Goal: Task Accomplishment & Management: Use online tool/utility

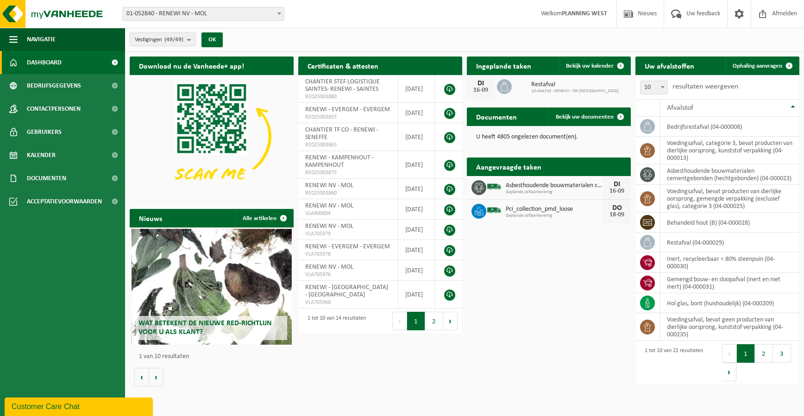
click at [203, 12] on span "01-052840 - RENEWI NV - MOL" at bounding box center [203, 13] width 161 height 13
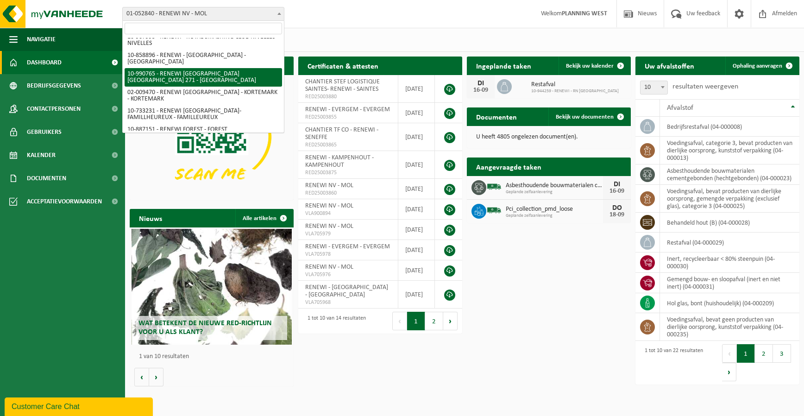
scroll to position [556, 0]
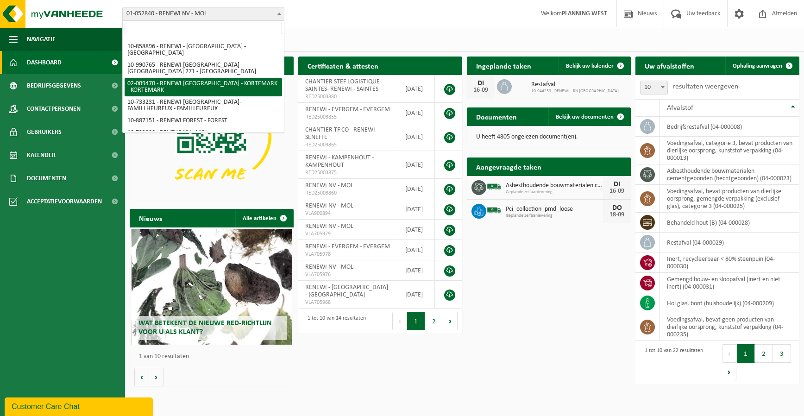
select select "1785"
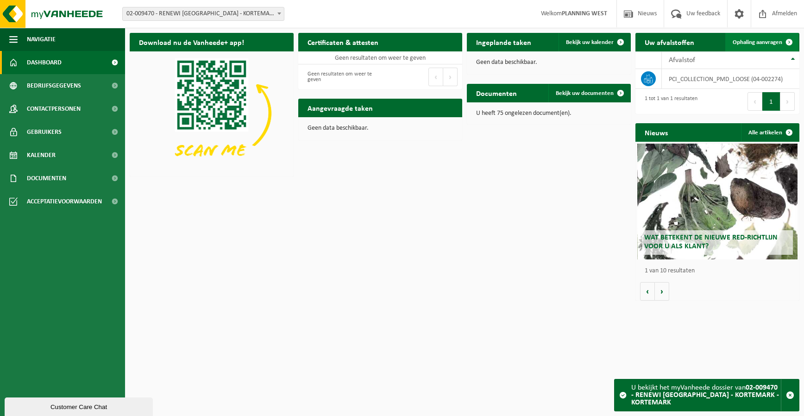
click at [759, 41] on span "Ophaling aanvragen" at bounding box center [758, 42] width 50 height 6
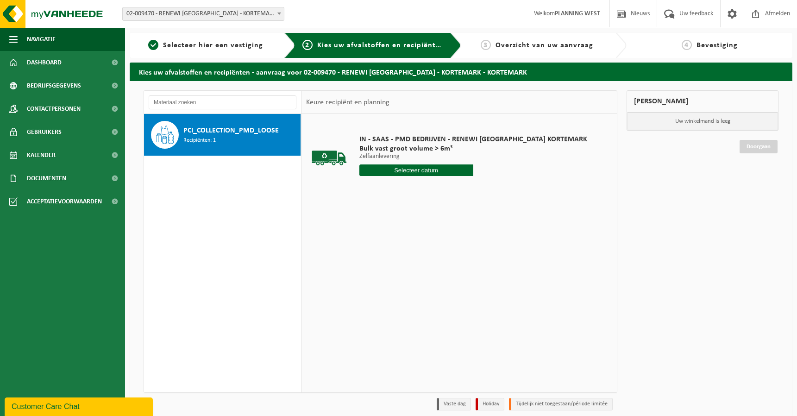
click at [257, 123] on div "PCI_COLLECTION_PMD_LOOSE Recipiënten: 1" at bounding box center [240, 135] width 115 height 28
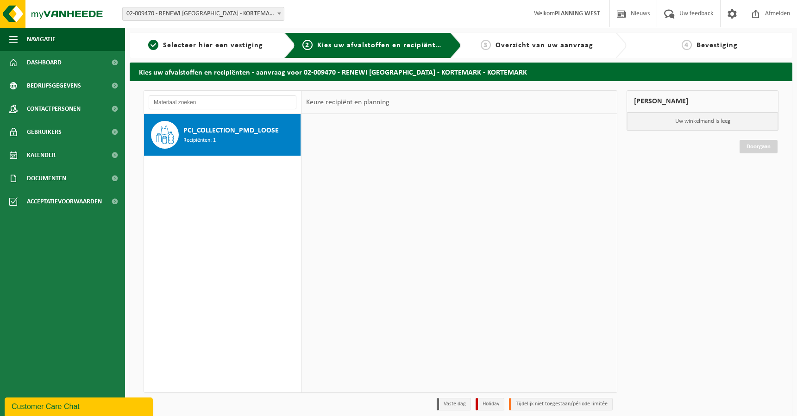
click at [401, 175] on input "text" at bounding box center [416, 170] width 114 height 12
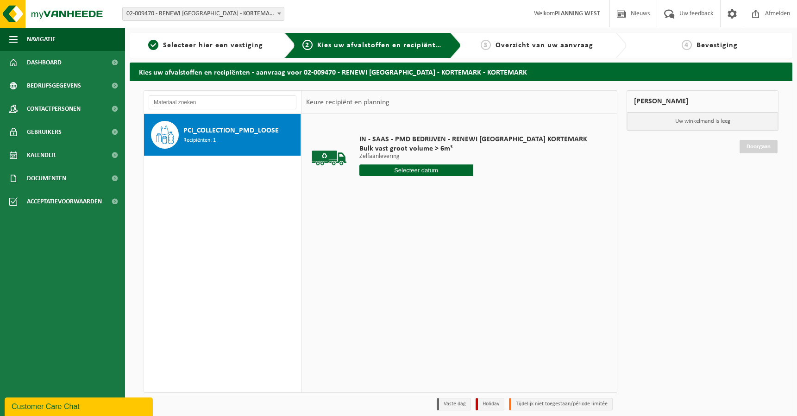
click at [401, 169] on input "text" at bounding box center [416, 170] width 114 height 12
click at [401, 167] on input "text" at bounding box center [416, 170] width 114 height 12
click at [248, 136] on span "PCI_COLLECTION_PMD_LOOSE" at bounding box center [230, 130] width 95 height 11
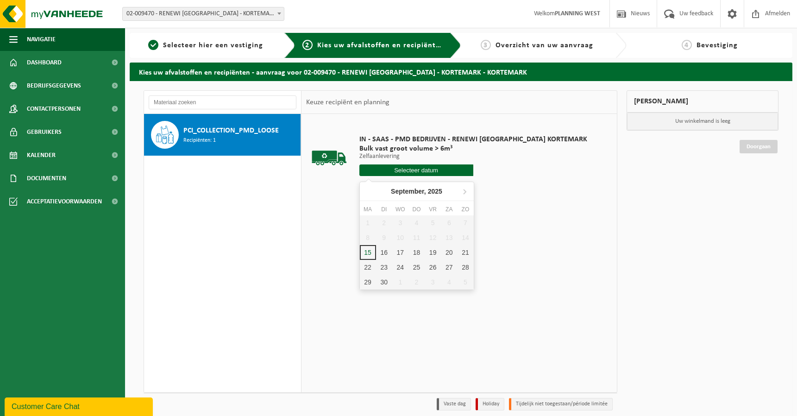
click at [399, 168] on input "text" at bounding box center [416, 170] width 114 height 12
click at [387, 248] on div "16" at bounding box center [384, 252] width 16 height 15
type input "Van 2025-09-16"
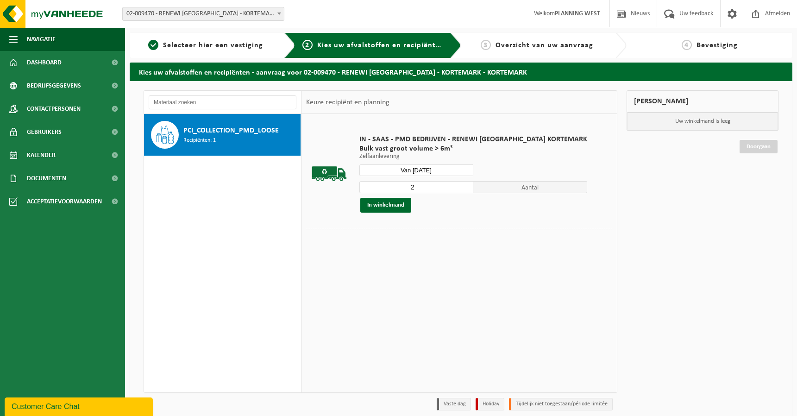
type input "2"
click at [446, 185] on input "2" at bounding box center [416, 187] width 114 height 12
click at [401, 211] on button "In winkelmand" at bounding box center [385, 205] width 51 height 15
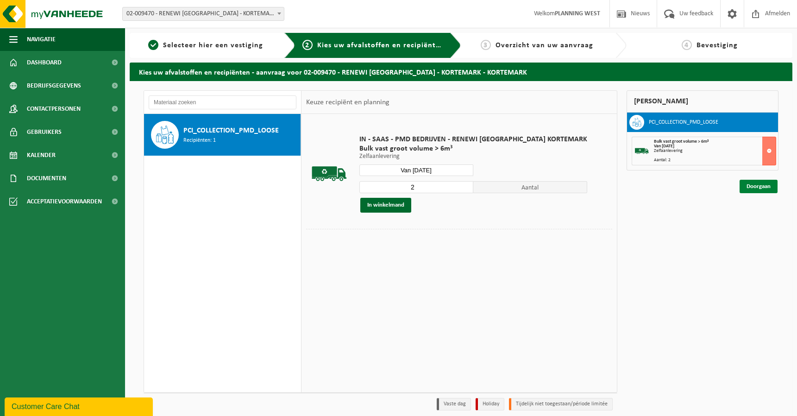
click at [764, 185] on link "Doorgaan" at bounding box center [758, 186] width 38 height 13
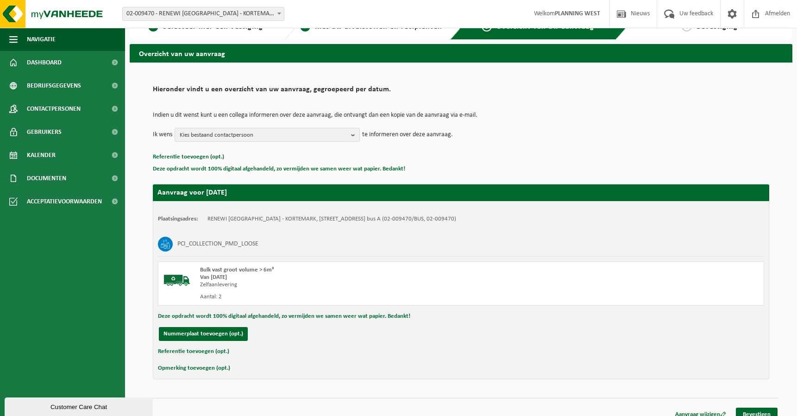
scroll to position [29, 0]
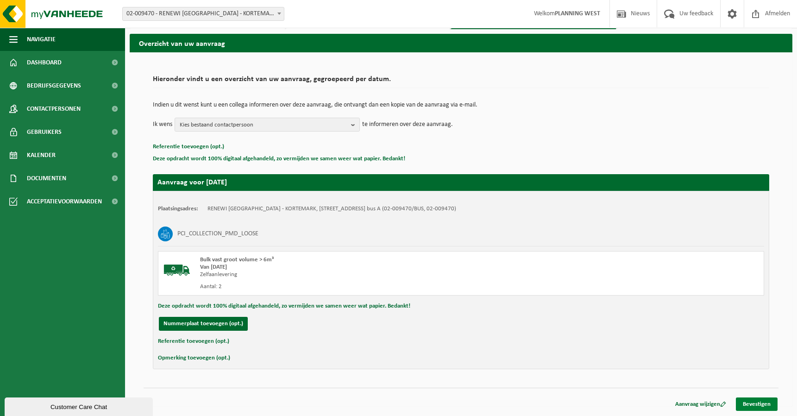
click at [760, 403] on link "Bevestigen" at bounding box center [757, 403] width 42 height 13
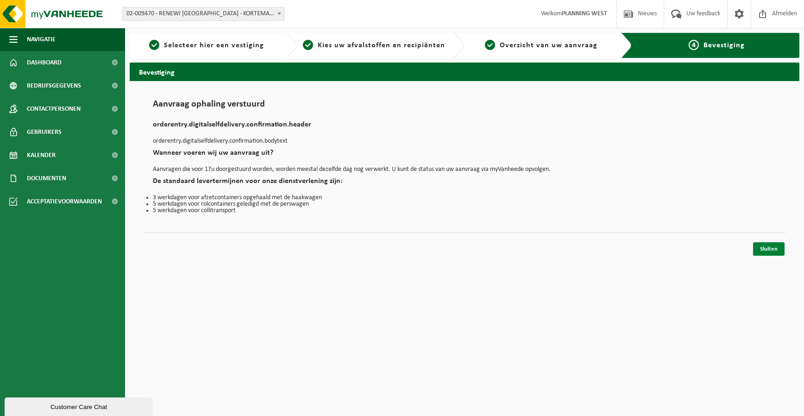
click at [764, 253] on link "Sluiten" at bounding box center [768, 248] width 31 height 13
